Goal: Information Seeking & Learning: Understand process/instructions

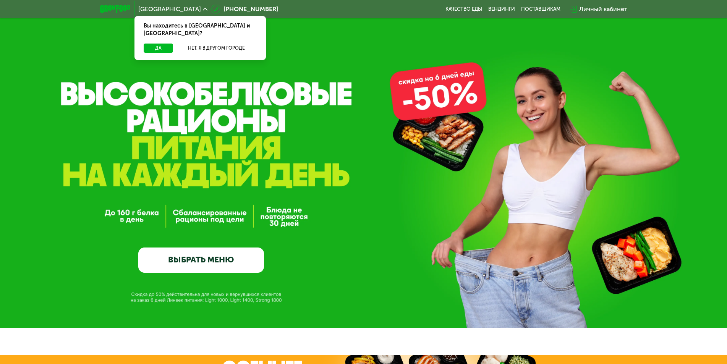
click at [591, 141] on div "GrowFood — доставка правильного питания ВЫБРАТЬ МЕНЮ" at bounding box center [363, 194] width 727 height 157
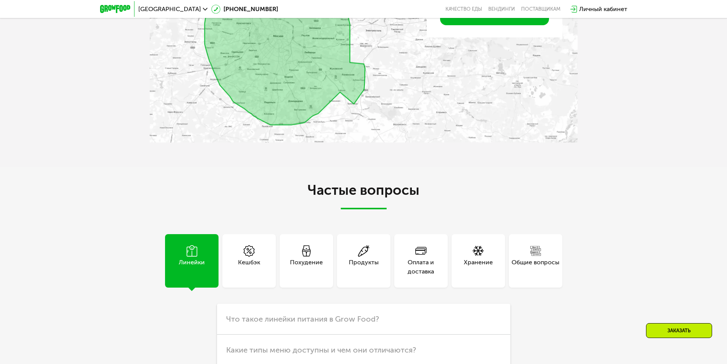
scroll to position [1950, 0]
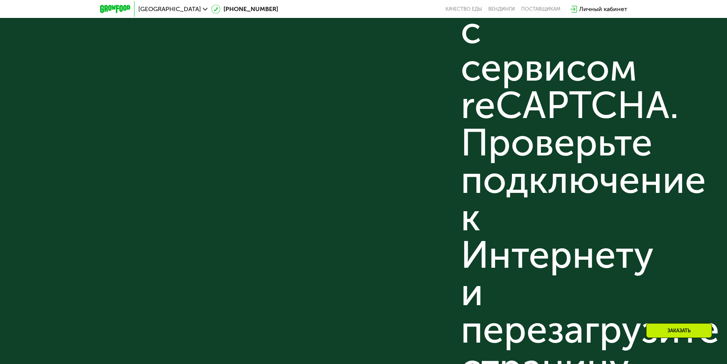
scroll to position [2573, 0]
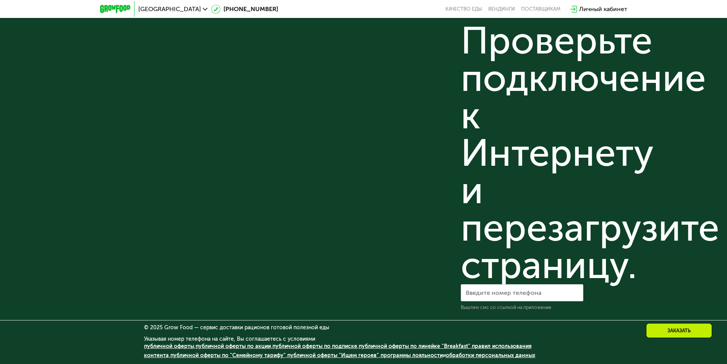
click at [169, 346] on link "публичной оферты" at bounding box center [169, 346] width 50 height 6
click at [537, 280] on div "Не удается связаться с сервисом reCAPTCHA. Проверьте подключение к Интернету и …" at bounding box center [522, 40] width 123 height 487
click at [406, 344] on link "публичной оферты по линейке "Breakfast"" at bounding box center [415, 346] width 112 height 6
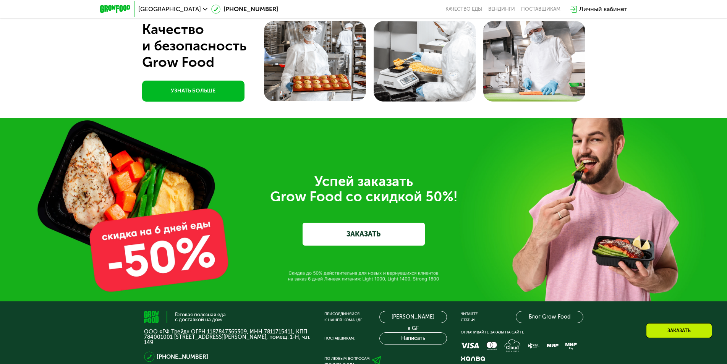
scroll to position [1885, 0]
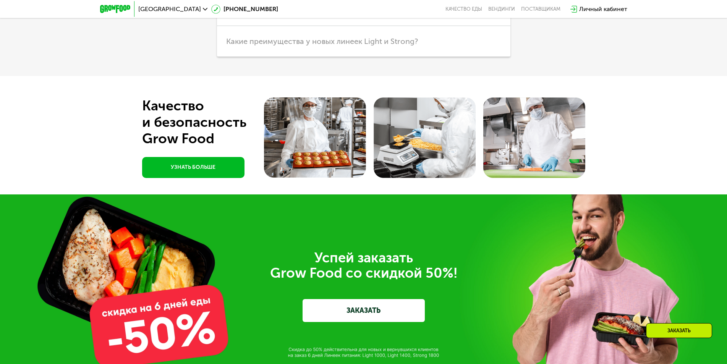
click at [566, 251] on div "Успей заказать  Grow Food со скидкой 50%! ЗАКАЗАТЬ" at bounding box center [363, 286] width 727 height 183
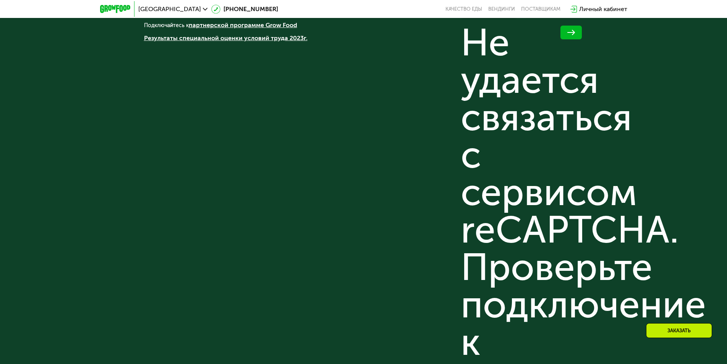
scroll to position [2573, 0]
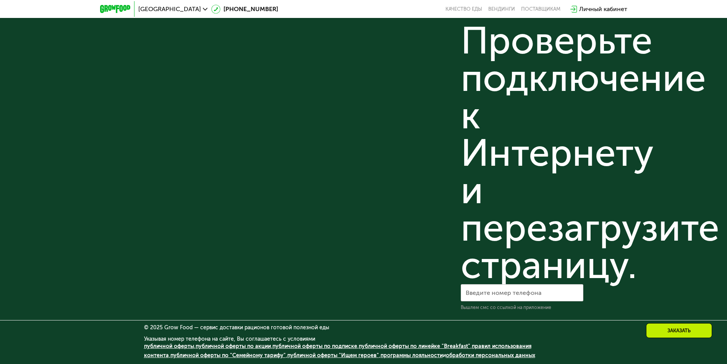
click at [308, 357] on link "публичной оферты "Ищем героев"" at bounding box center [333, 355] width 92 height 6
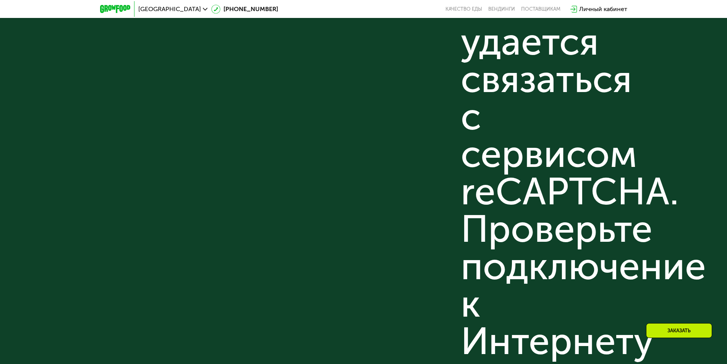
scroll to position [2305, 0]
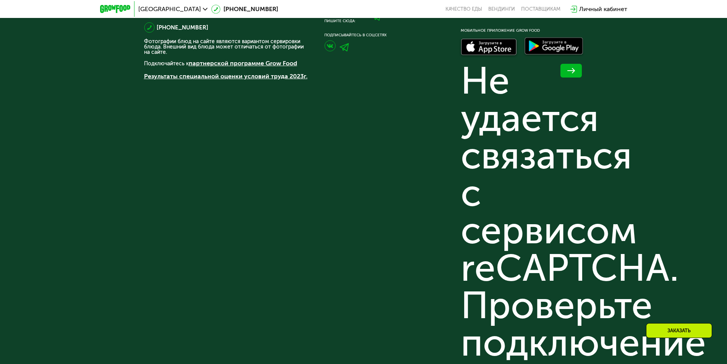
click at [339, 257] on div "Присоединяйся к нашей команде [PERSON_NAME] в GF Поставщикам: Написать По любым…" at bounding box center [386, 271] width 123 height 609
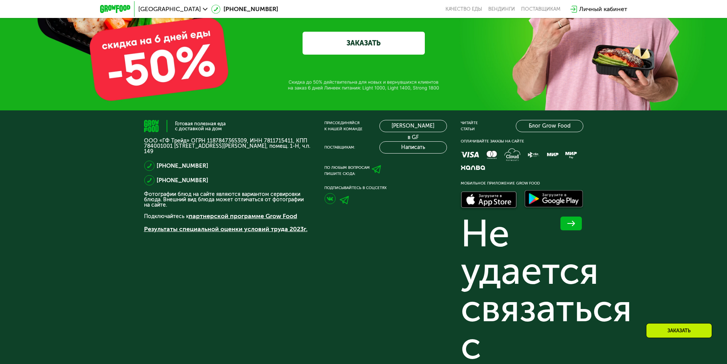
scroll to position [2038, 0]
